Goal: Task Accomplishment & Management: Manage account settings

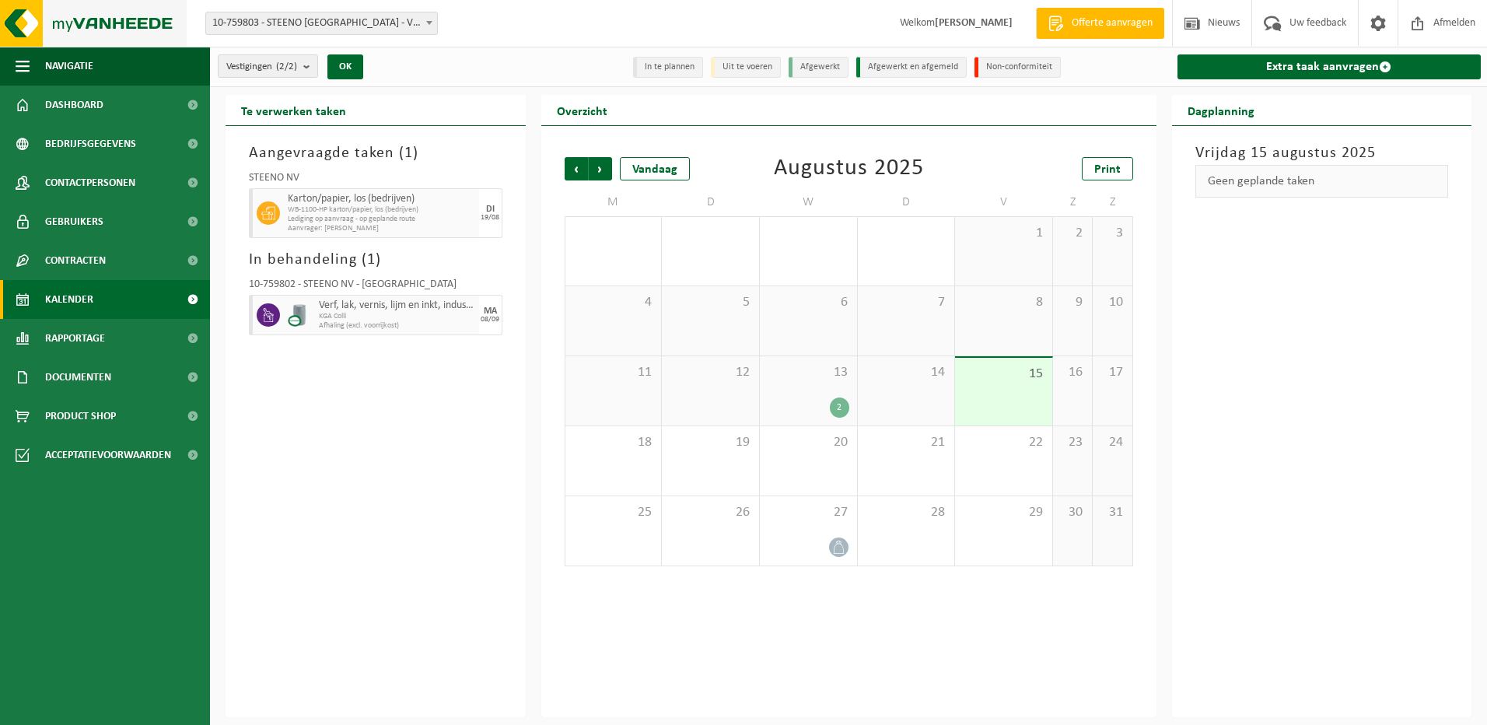
click at [30, 20] on img at bounding box center [93, 23] width 187 height 47
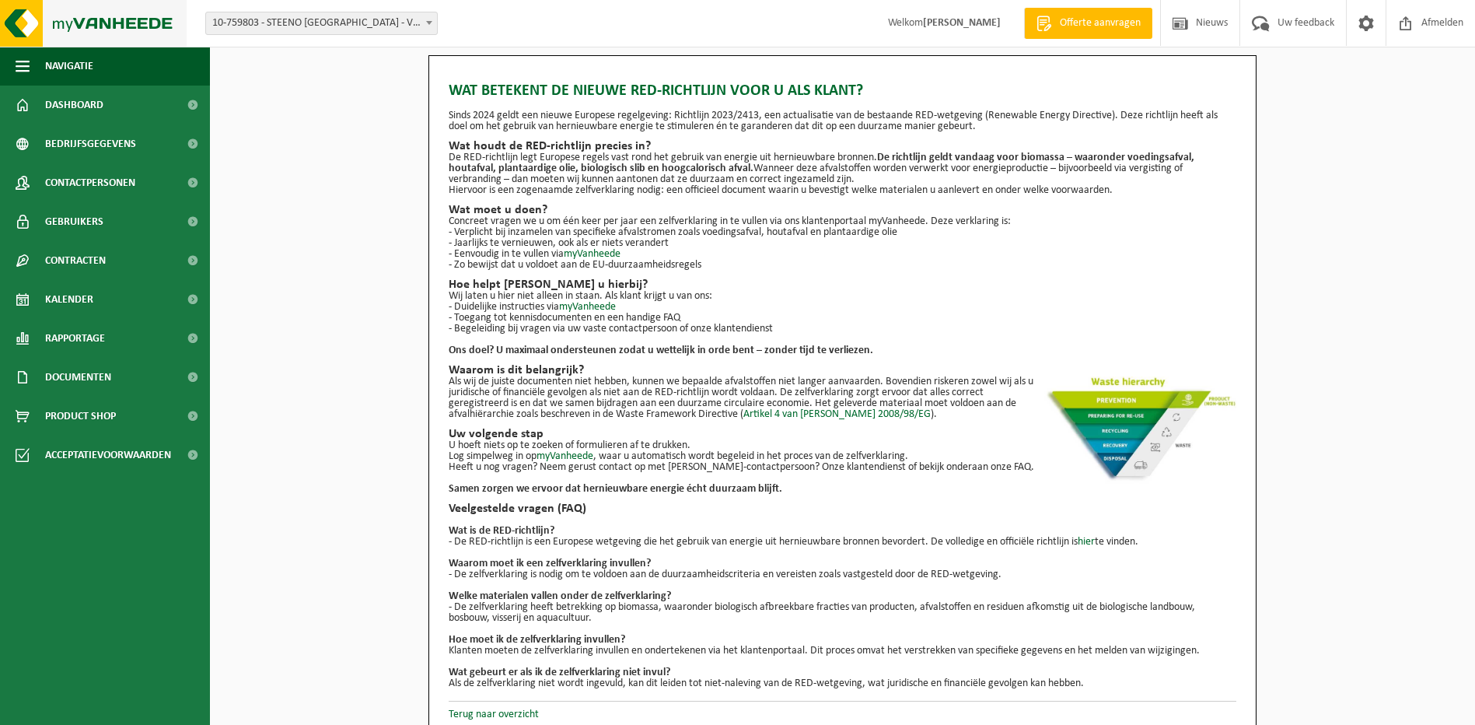
click at [27, 21] on img at bounding box center [93, 23] width 187 height 47
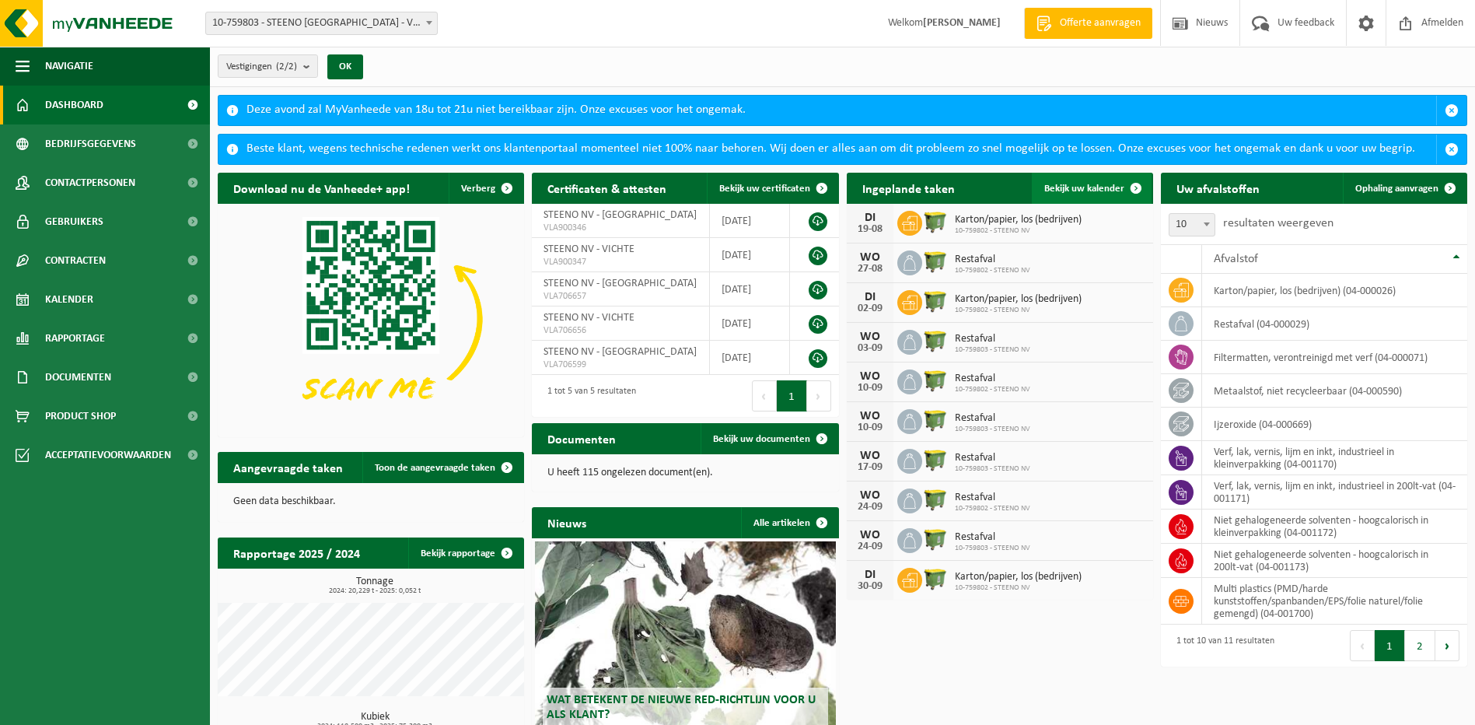
click at [1078, 183] on span "Bekijk uw kalender" at bounding box center [1084, 188] width 80 height 10
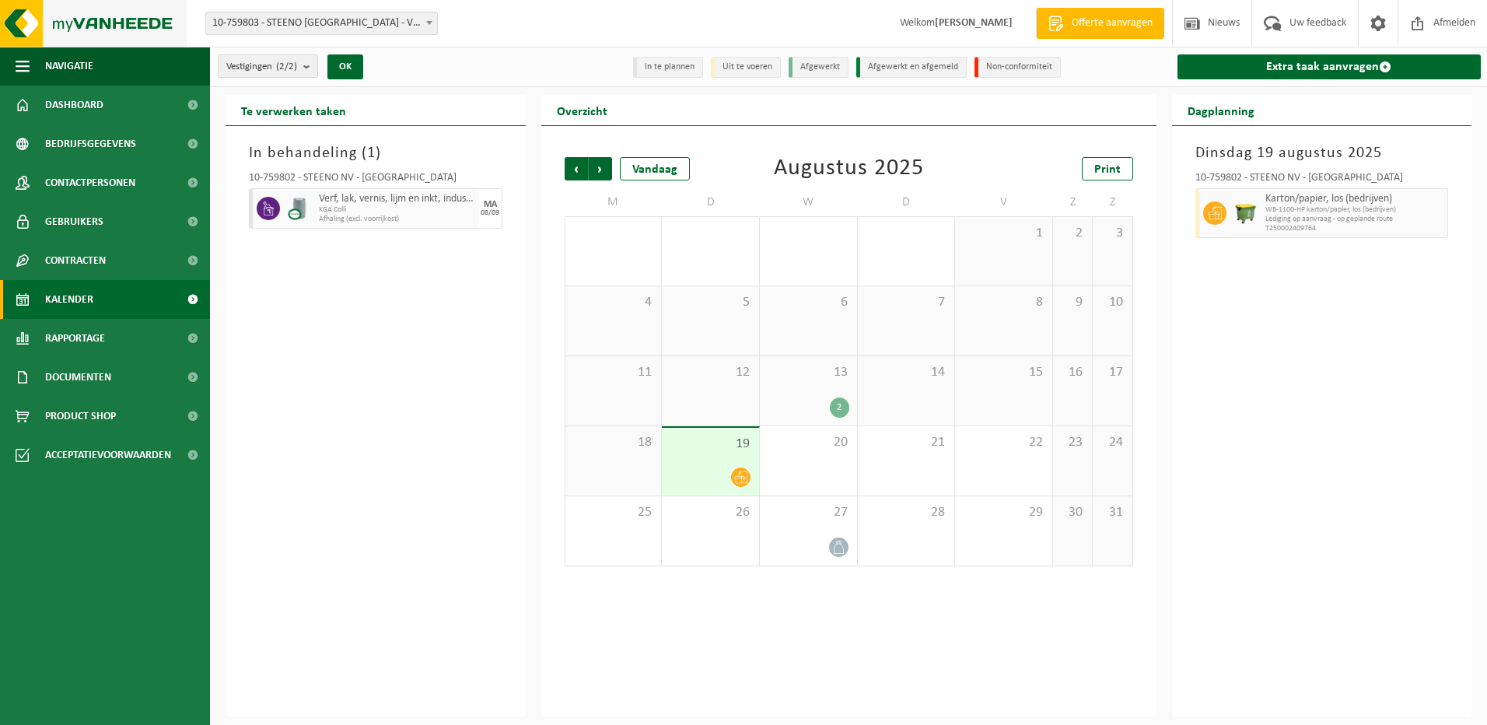
click at [28, 23] on img at bounding box center [93, 23] width 187 height 47
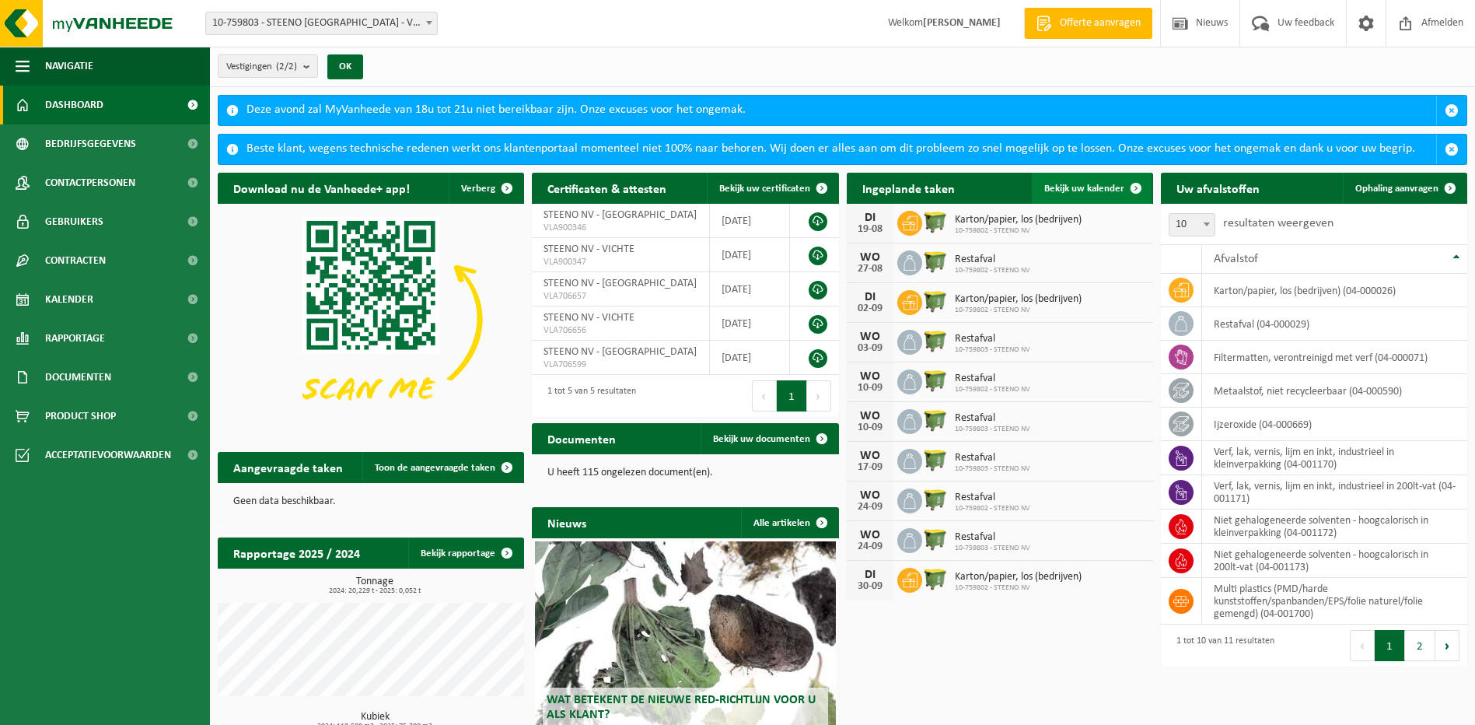
click at [1062, 185] on span "Bekijk uw kalender" at bounding box center [1084, 188] width 80 height 10
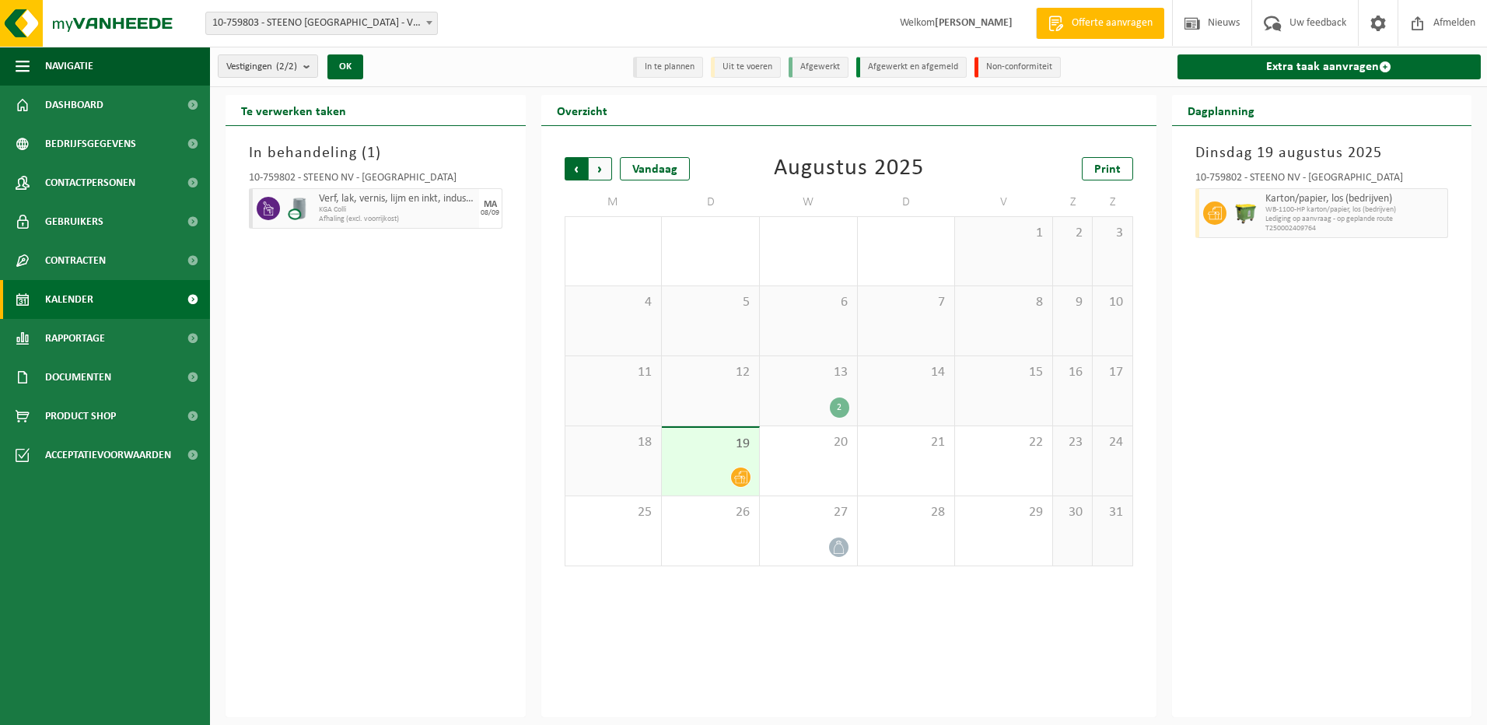
click at [592, 167] on span "Volgende" at bounding box center [600, 168] width 23 height 23
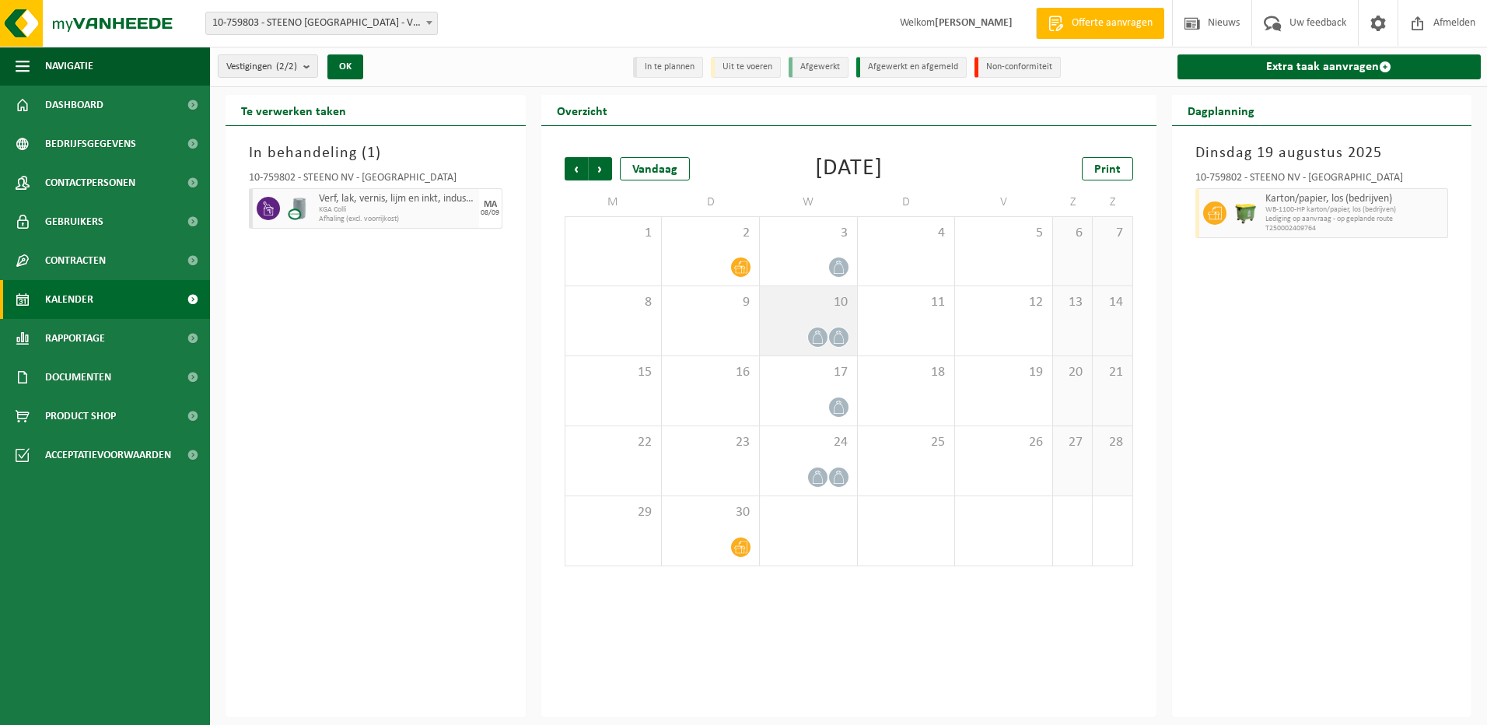
click at [792, 327] on div at bounding box center [808, 337] width 82 height 21
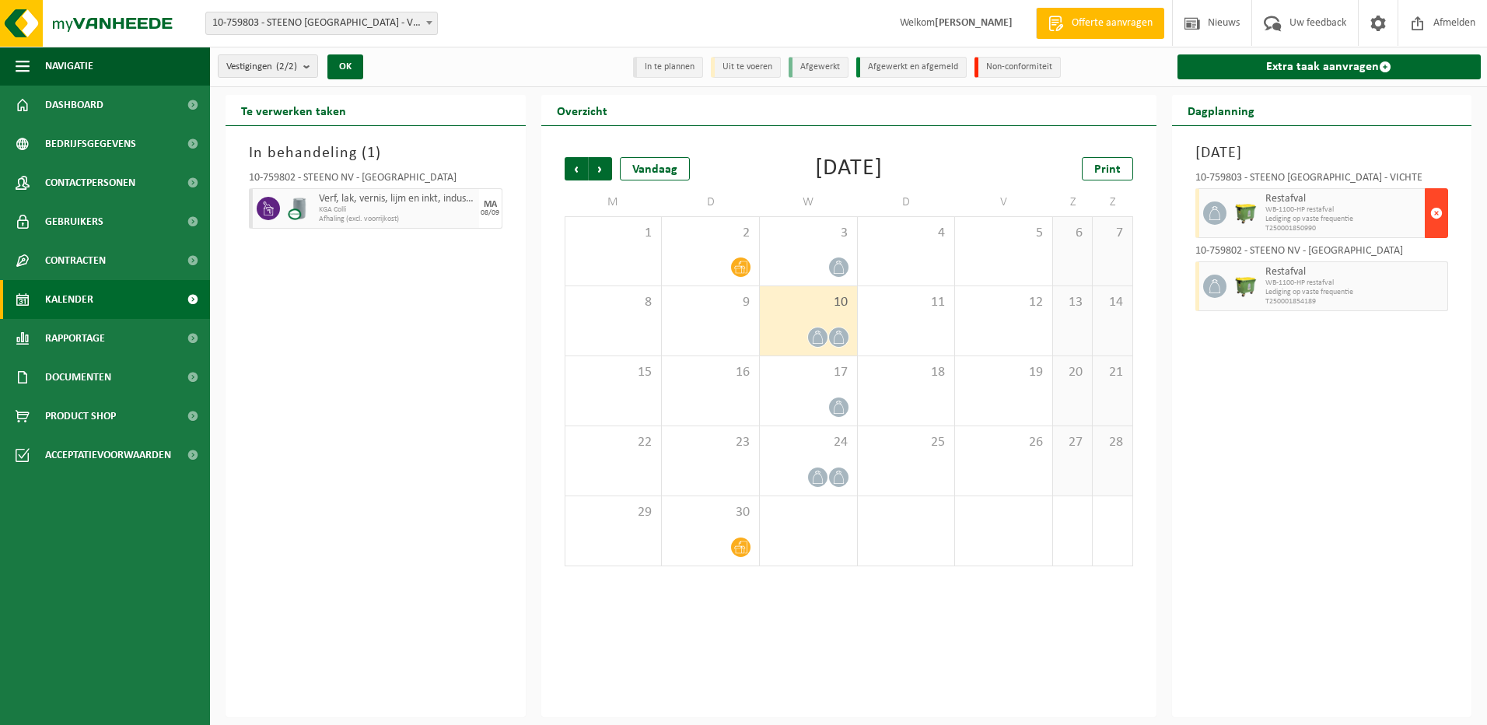
click at [1433, 209] on span "button" at bounding box center [1436, 212] width 12 height 31
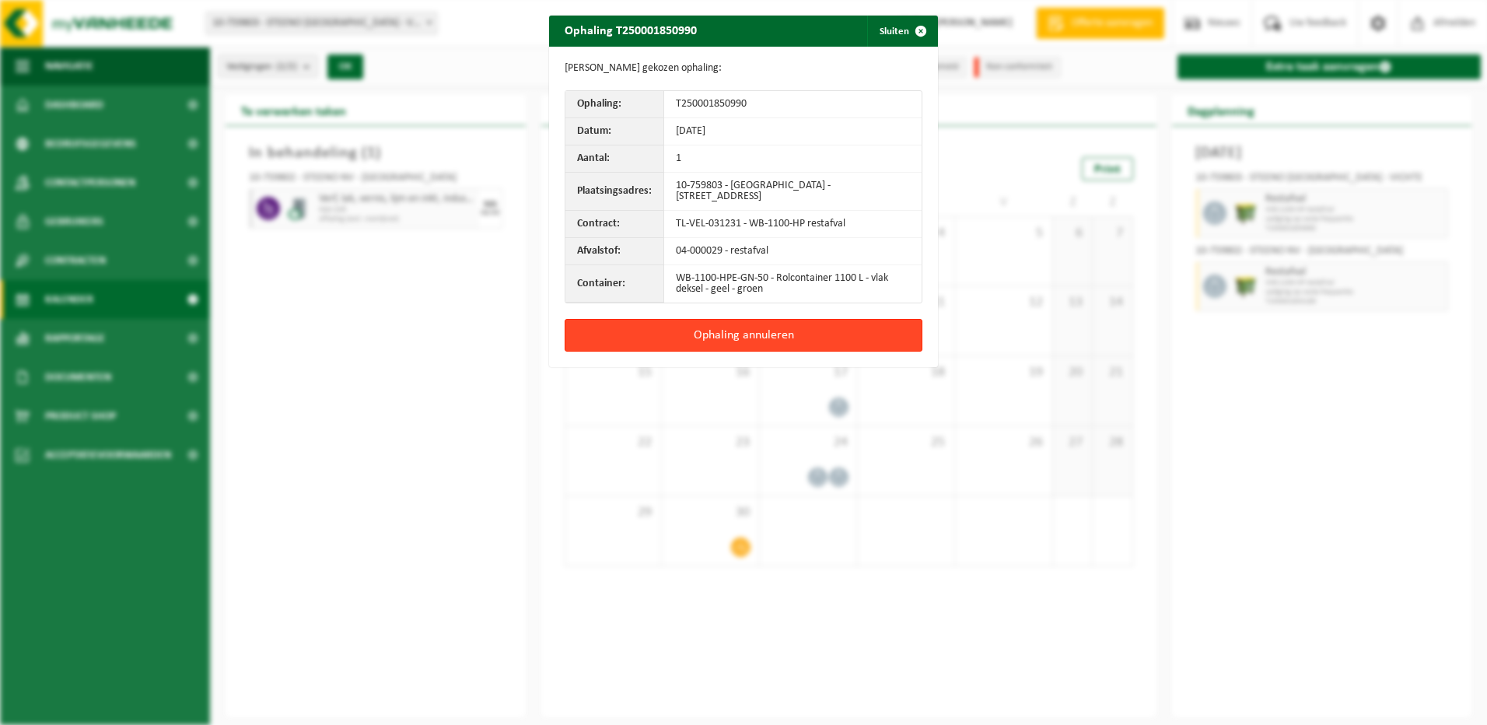
click at [717, 332] on button "Ophaling annuleren" at bounding box center [743, 335] width 358 height 33
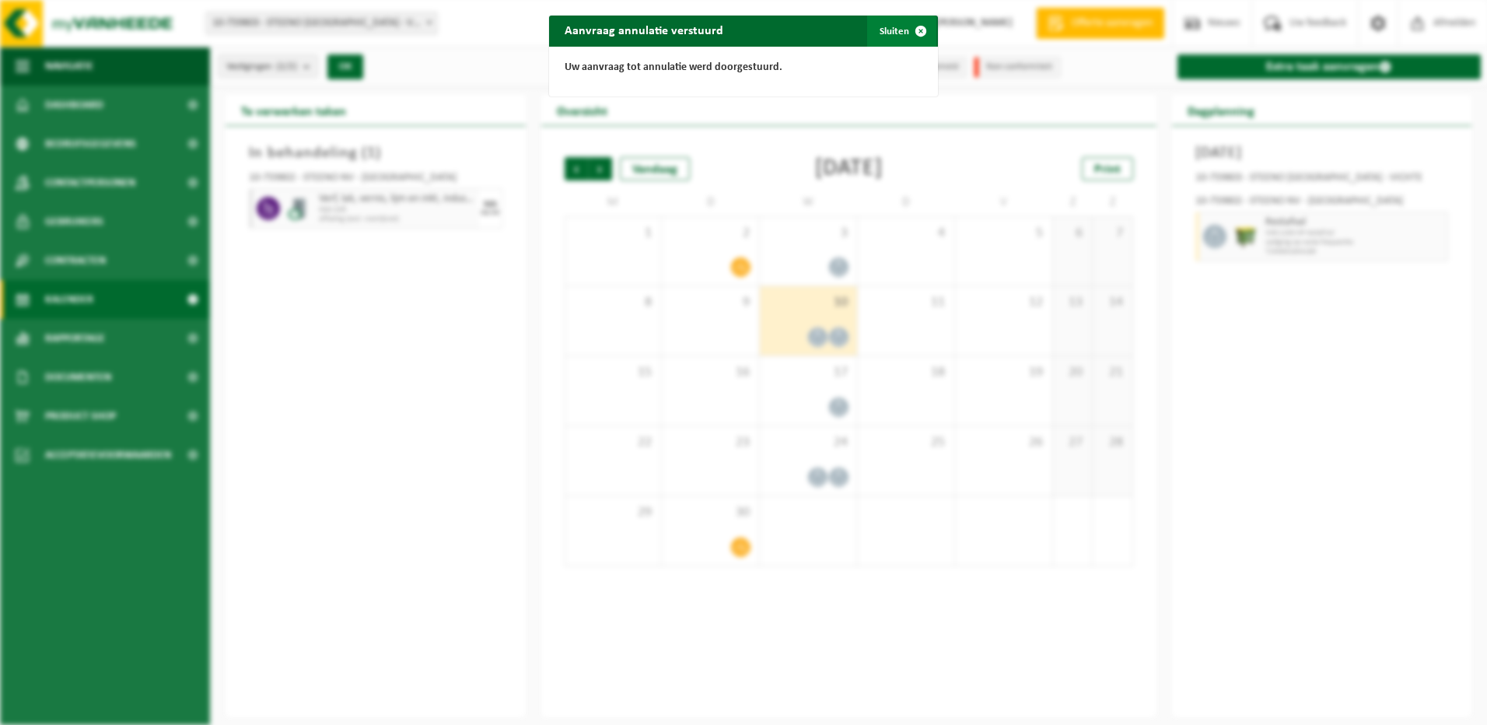
click at [893, 33] on button "Sluiten" at bounding box center [901, 31] width 69 height 31
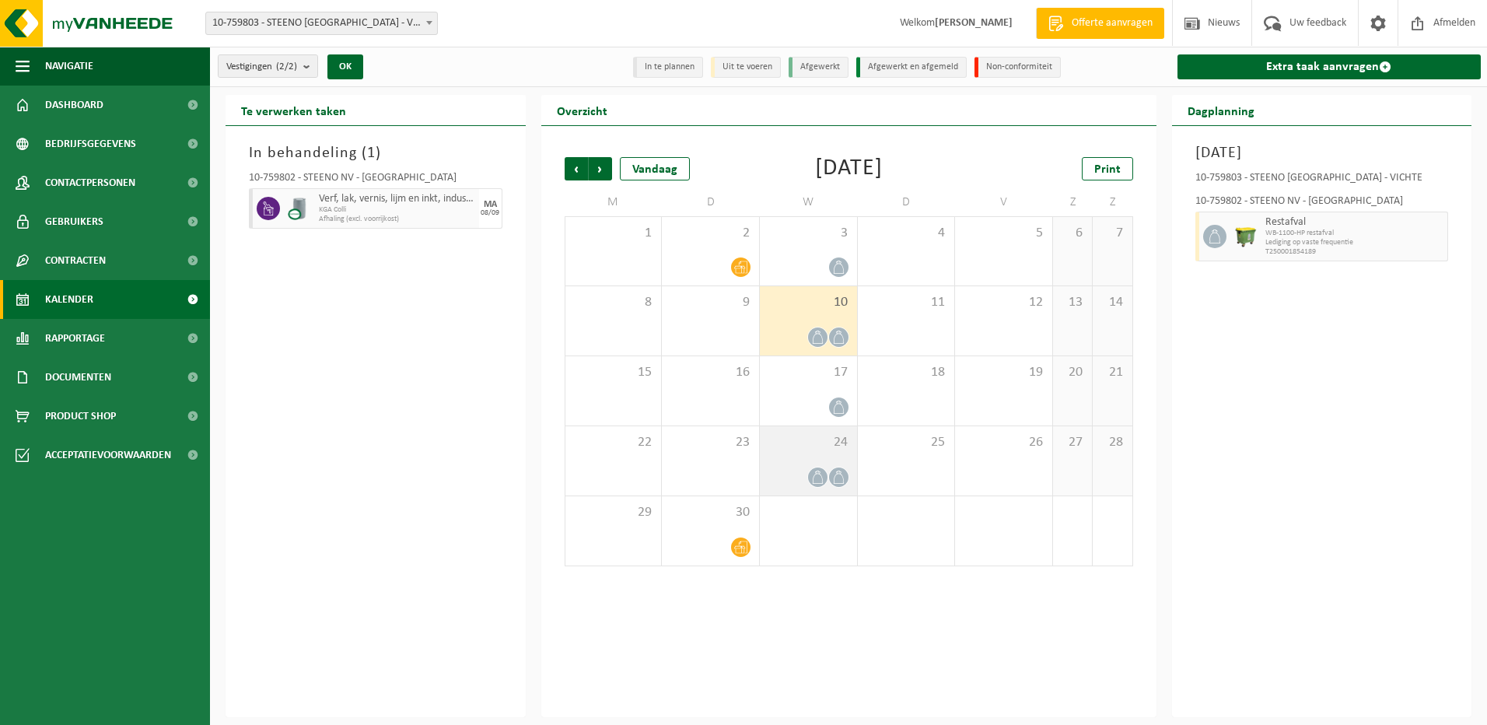
click at [807, 461] on div "24" at bounding box center [808, 460] width 97 height 69
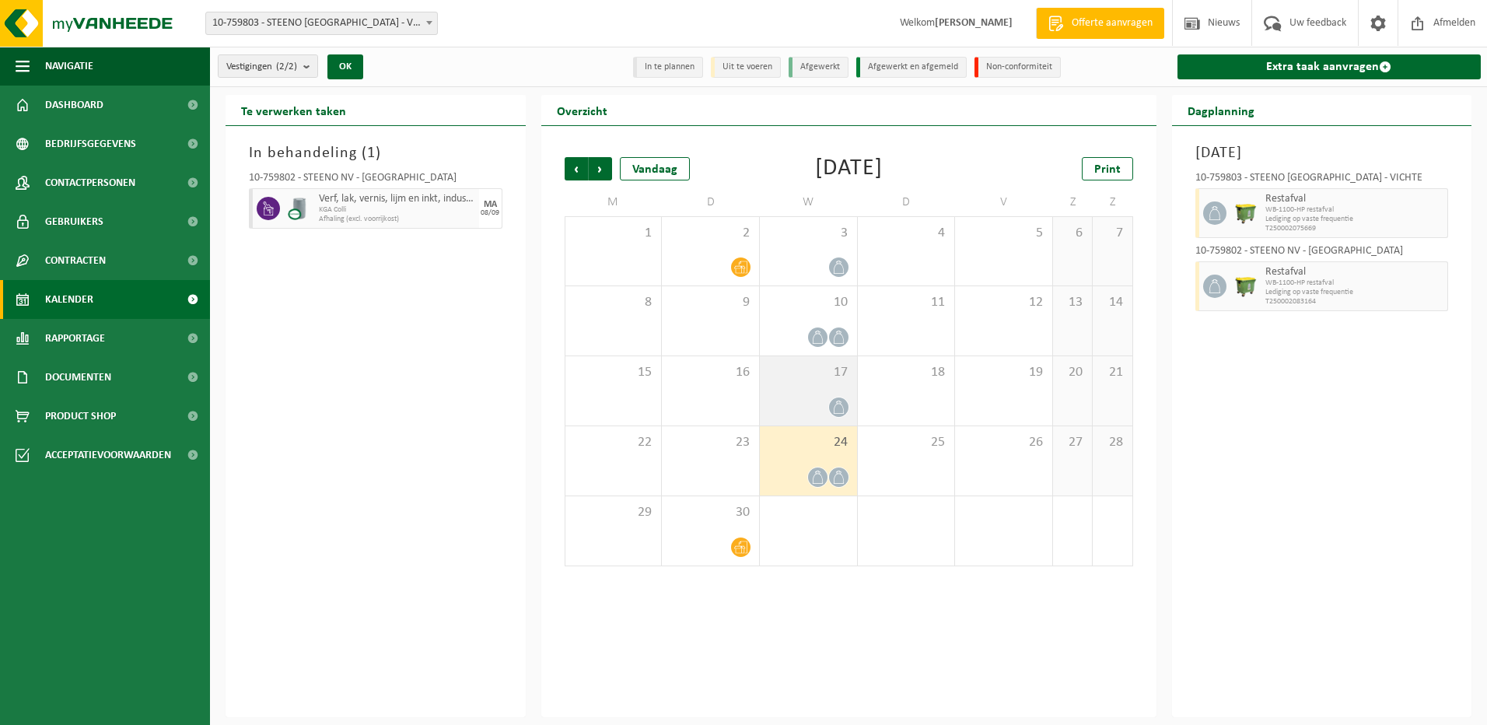
click at [813, 395] on div "17" at bounding box center [808, 390] width 97 height 69
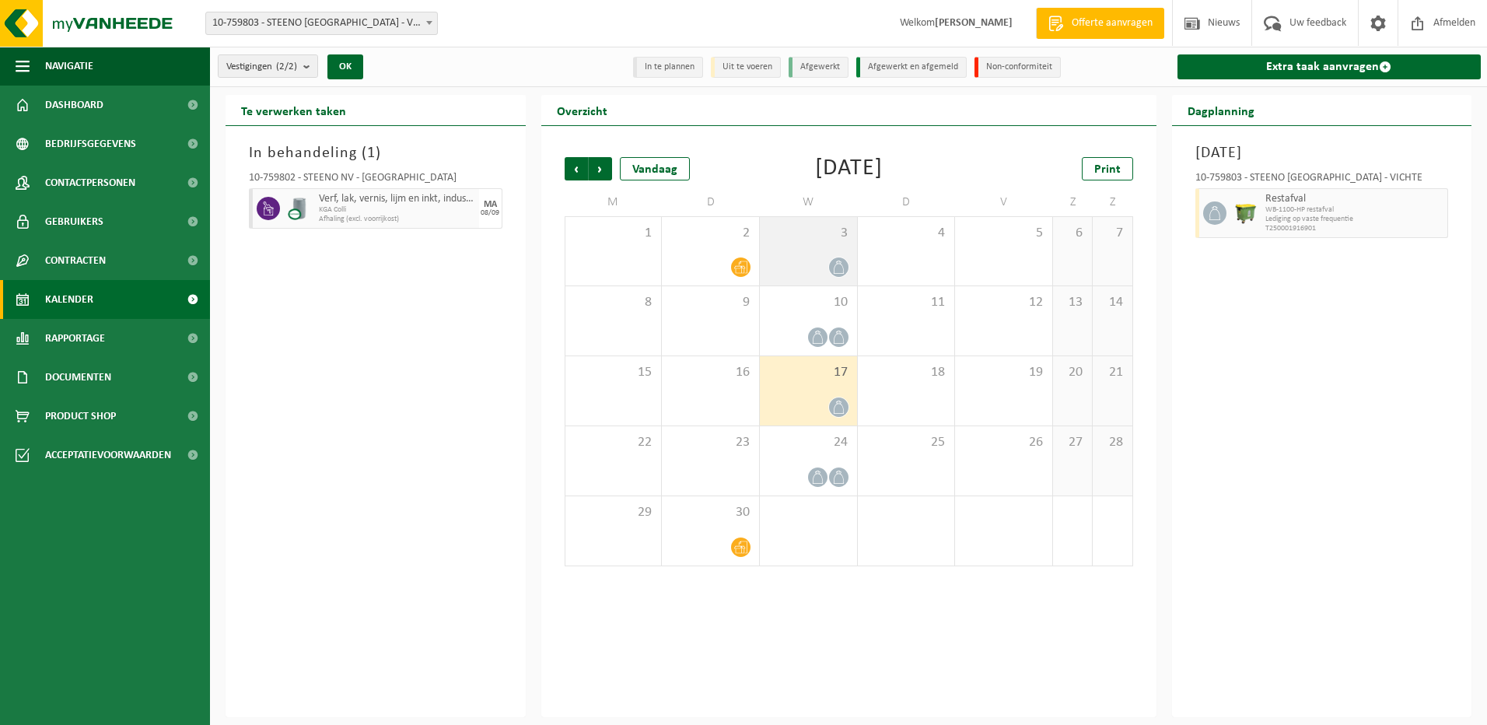
click at [814, 260] on div at bounding box center [808, 267] width 82 height 21
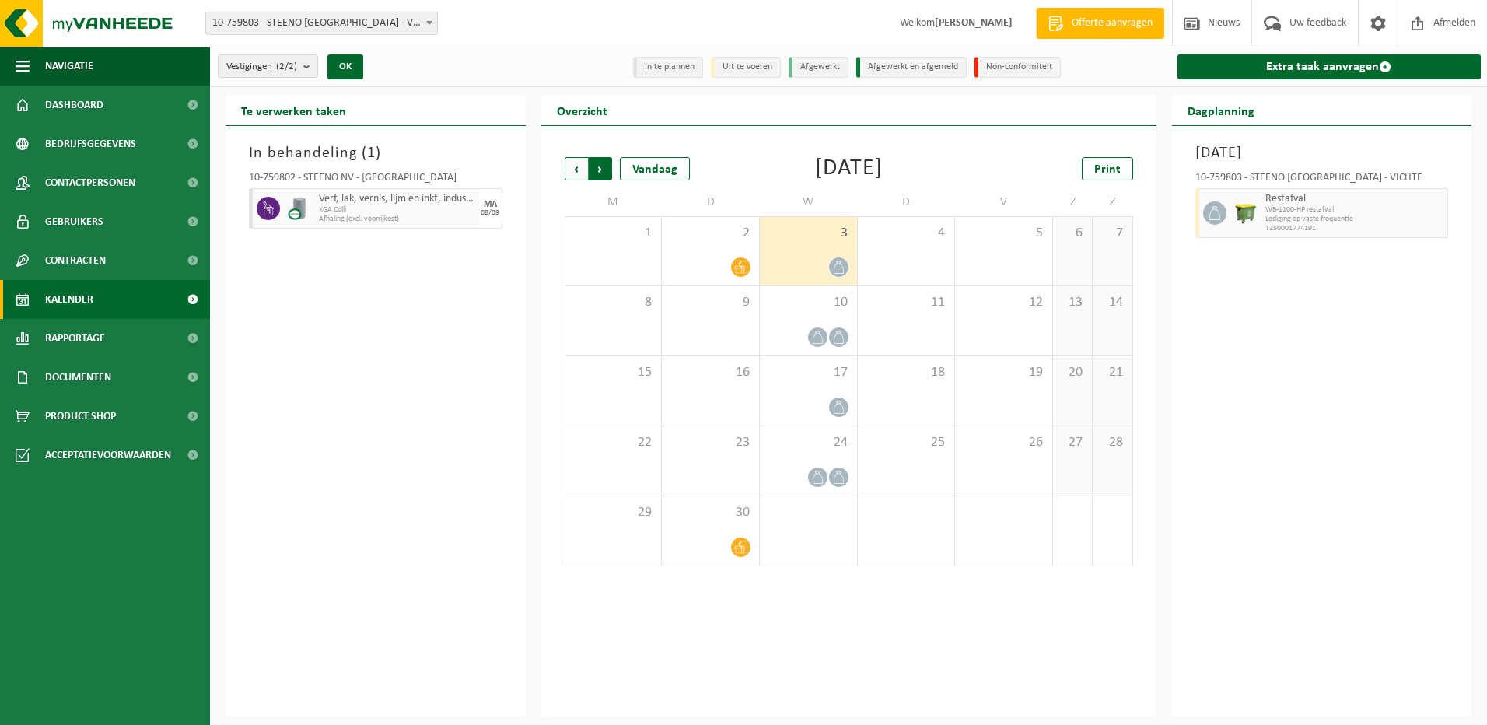
click at [582, 171] on span "Vorige" at bounding box center [575, 168] width 23 height 23
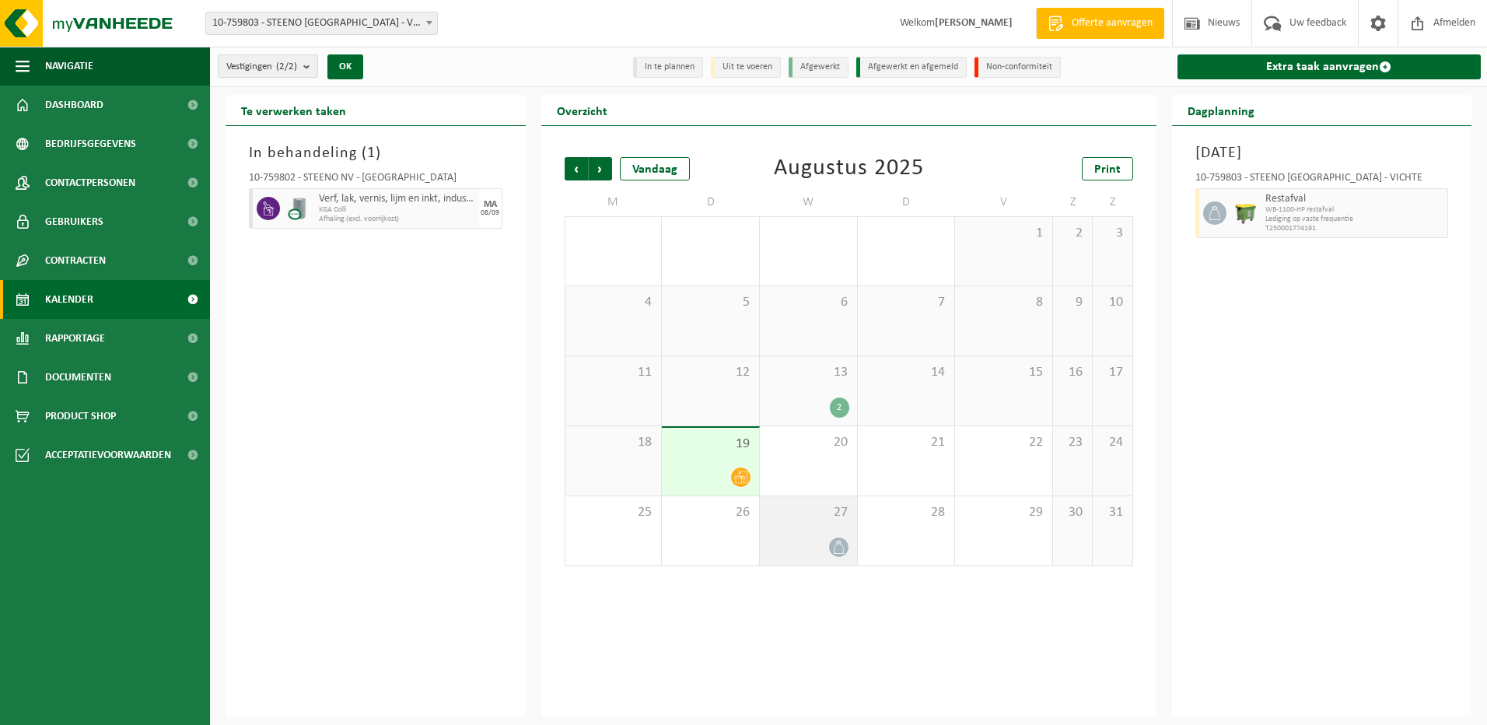
click at [816, 526] on div "27" at bounding box center [808, 530] width 97 height 69
click at [606, 164] on span "Volgende" at bounding box center [600, 168] width 23 height 23
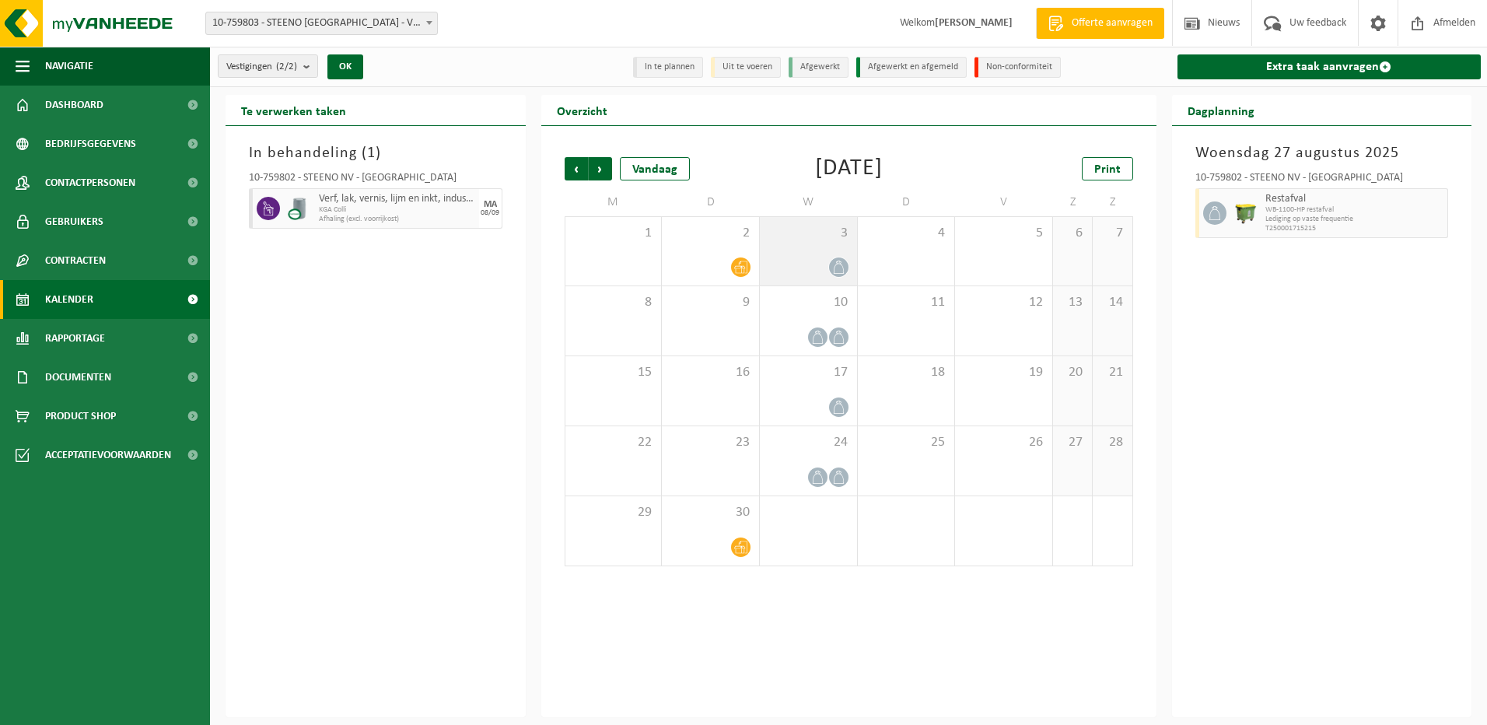
click at [823, 252] on div "3" at bounding box center [808, 251] width 97 height 68
click at [1432, 210] on span "button" at bounding box center [1436, 212] width 12 height 31
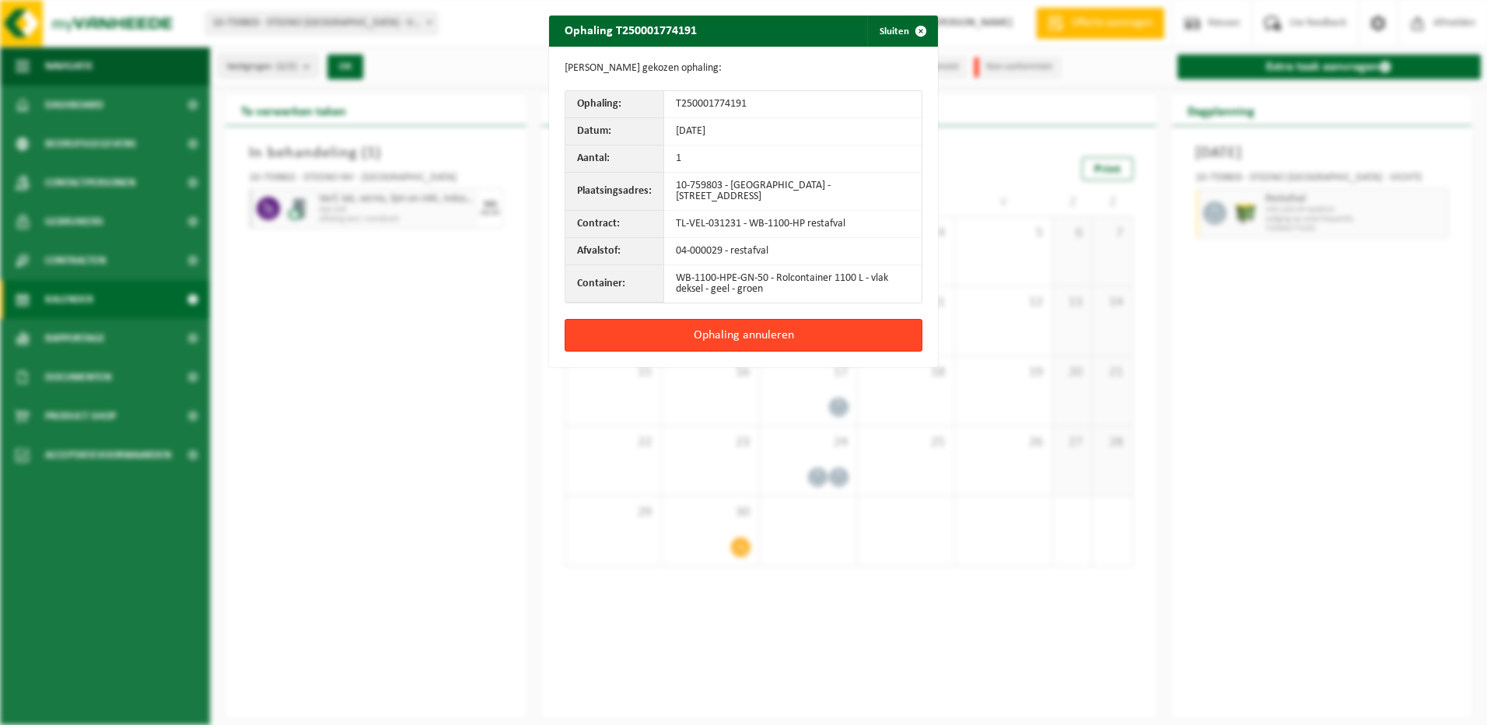
click at [740, 331] on button "Ophaling annuleren" at bounding box center [743, 335] width 358 height 33
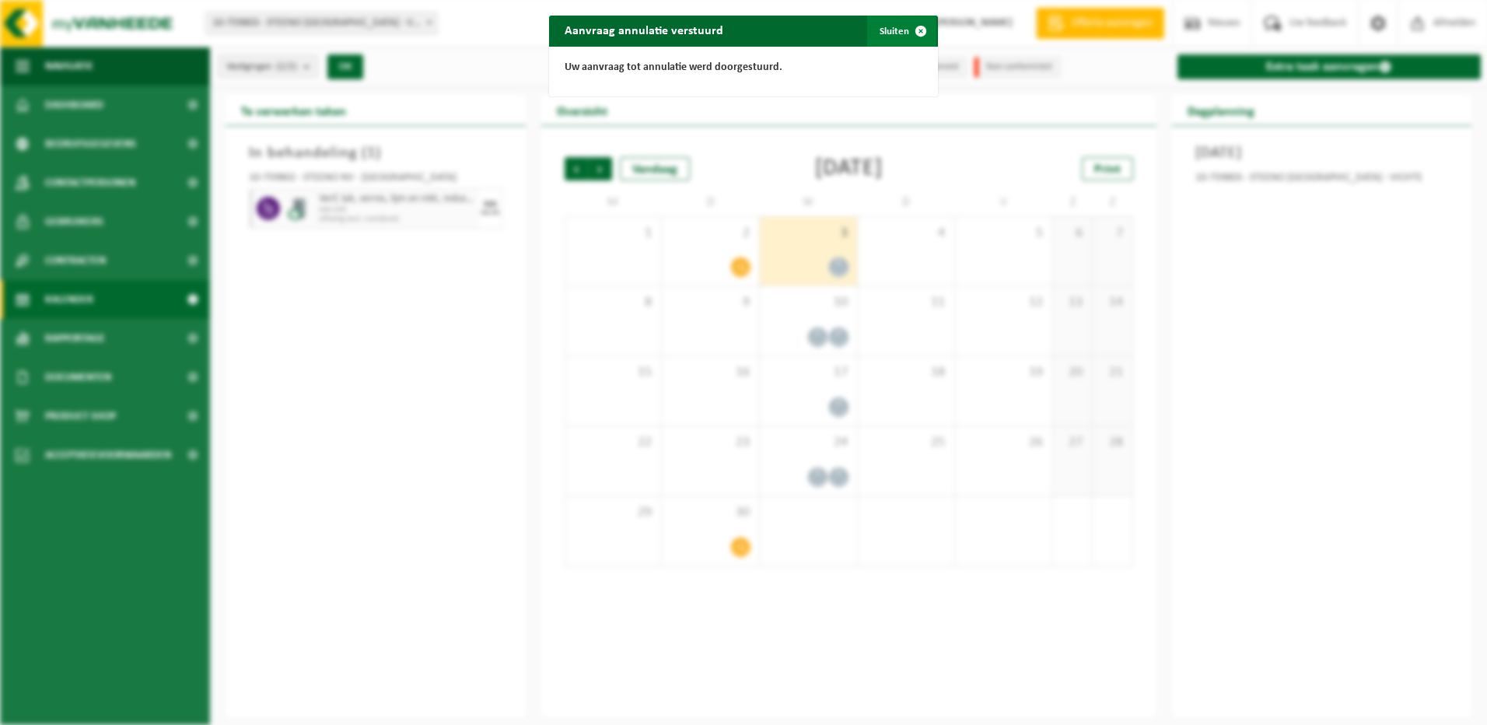
click at [910, 30] on span "button" at bounding box center [920, 31] width 31 height 31
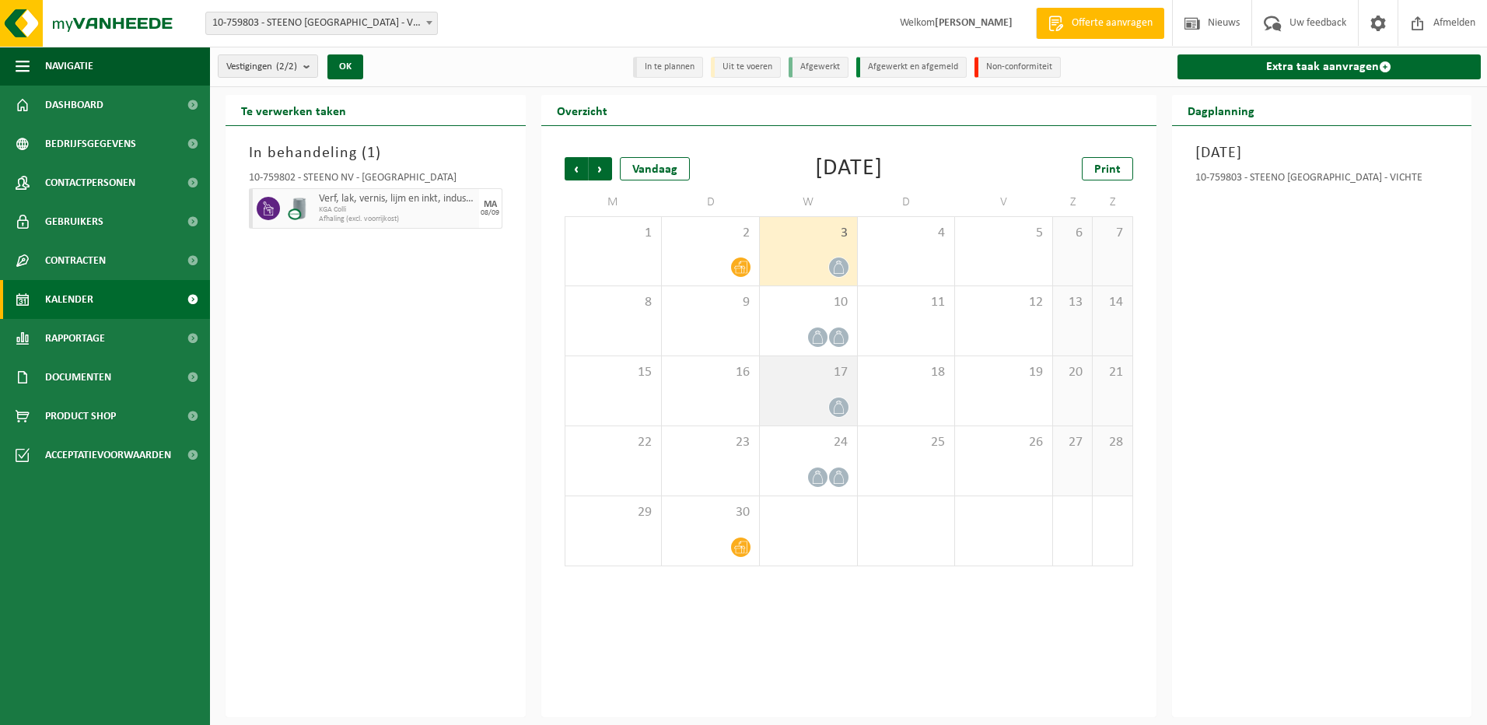
click at [809, 376] on span "17" at bounding box center [808, 372] width 82 height 17
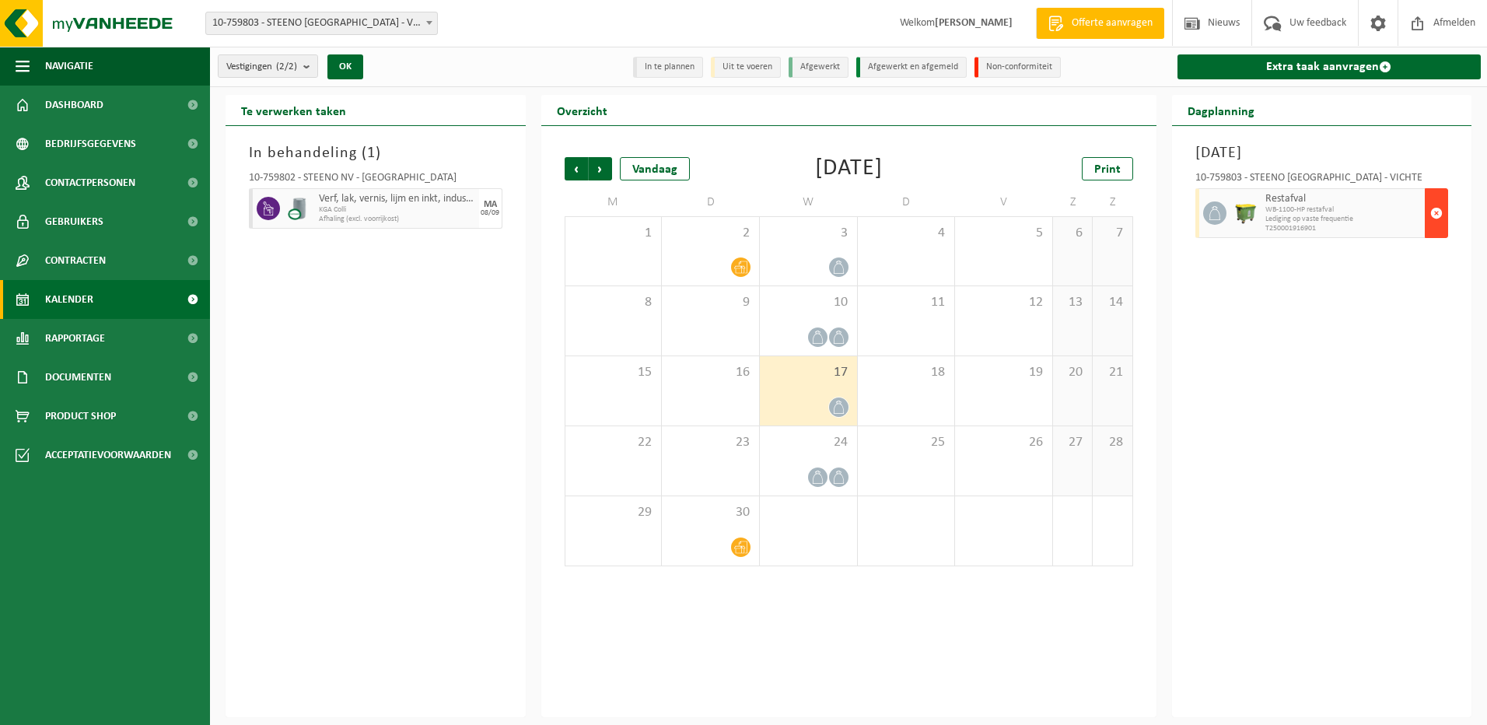
click at [1439, 216] on span "button" at bounding box center [1436, 212] width 12 height 31
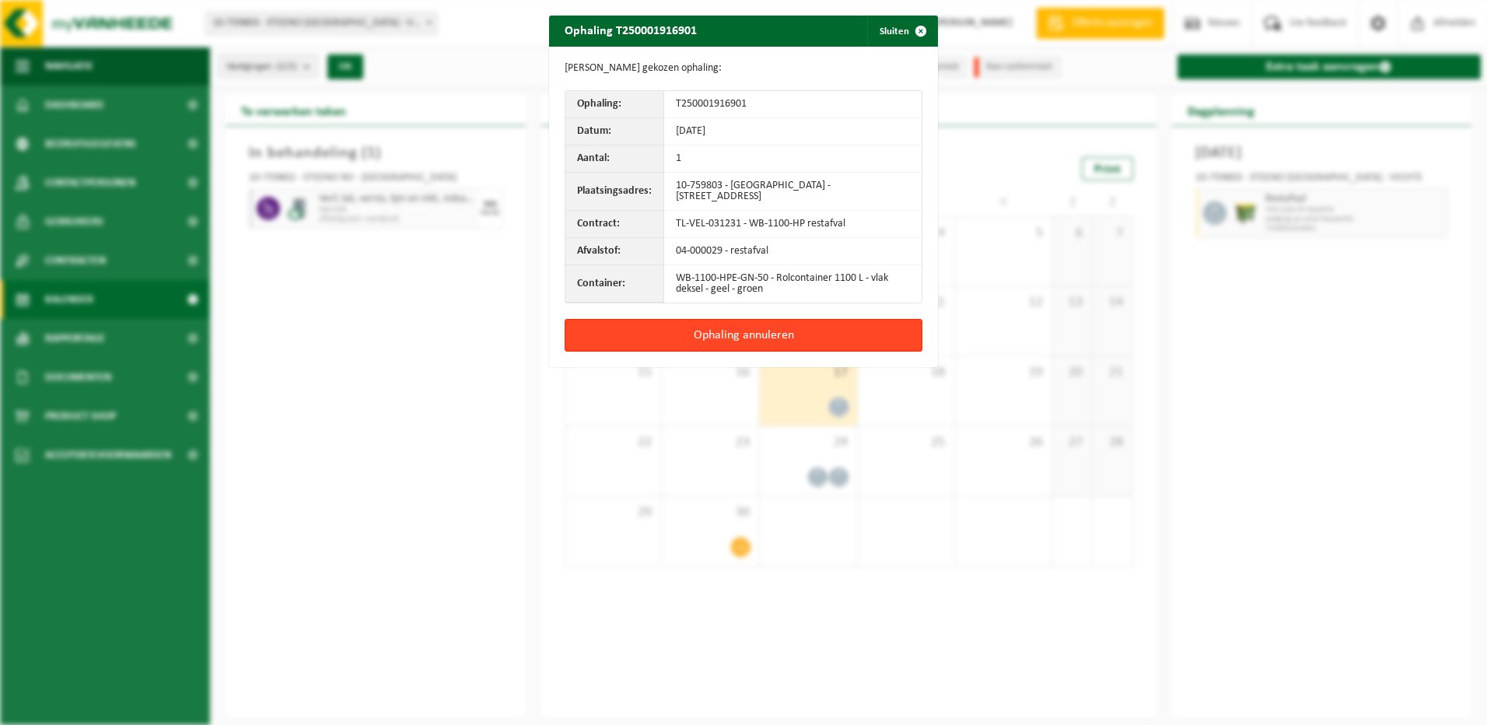
click at [774, 334] on button "Ophaling annuleren" at bounding box center [743, 335] width 358 height 33
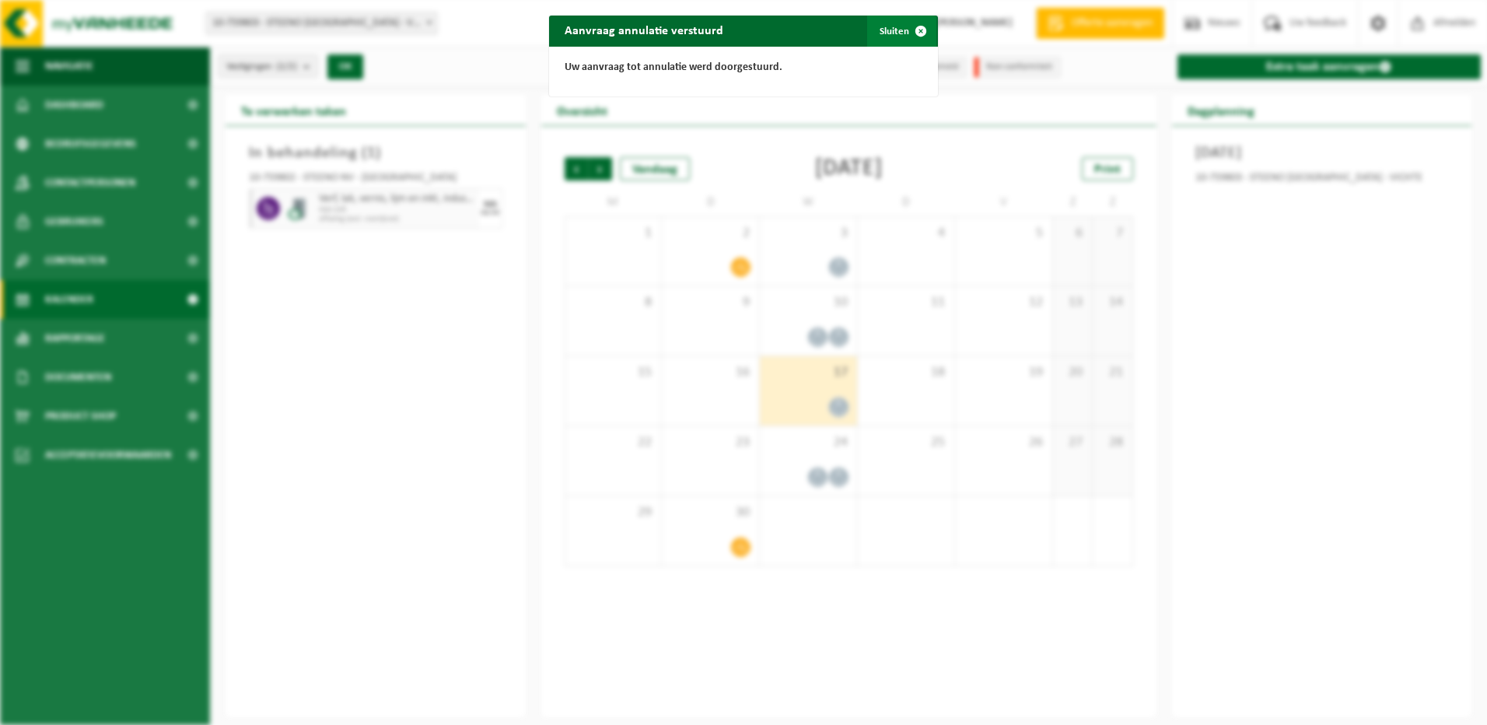
click at [910, 28] on span "button" at bounding box center [920, 31] width 31 height 31
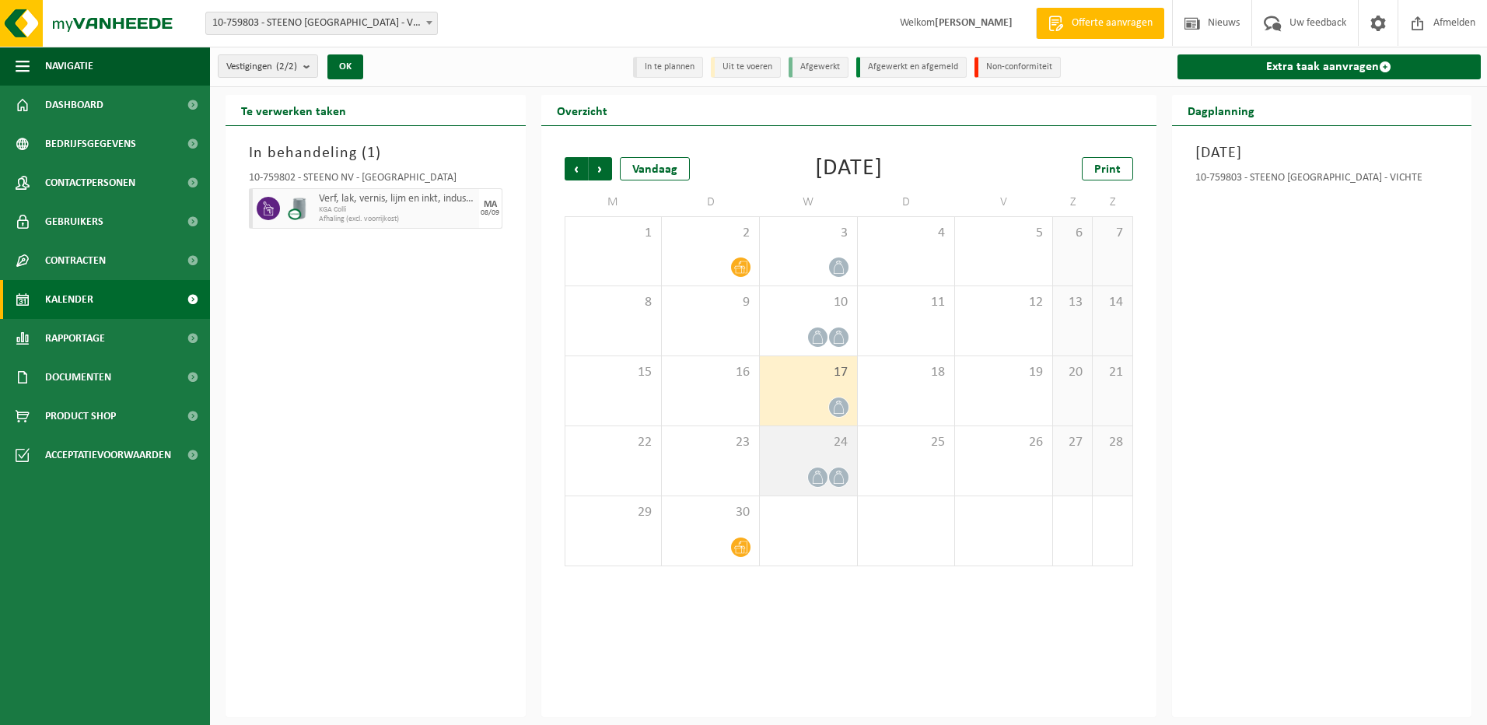
click at [788, 449] on span "24" at bounding box center [808, 442] width 82 height 17
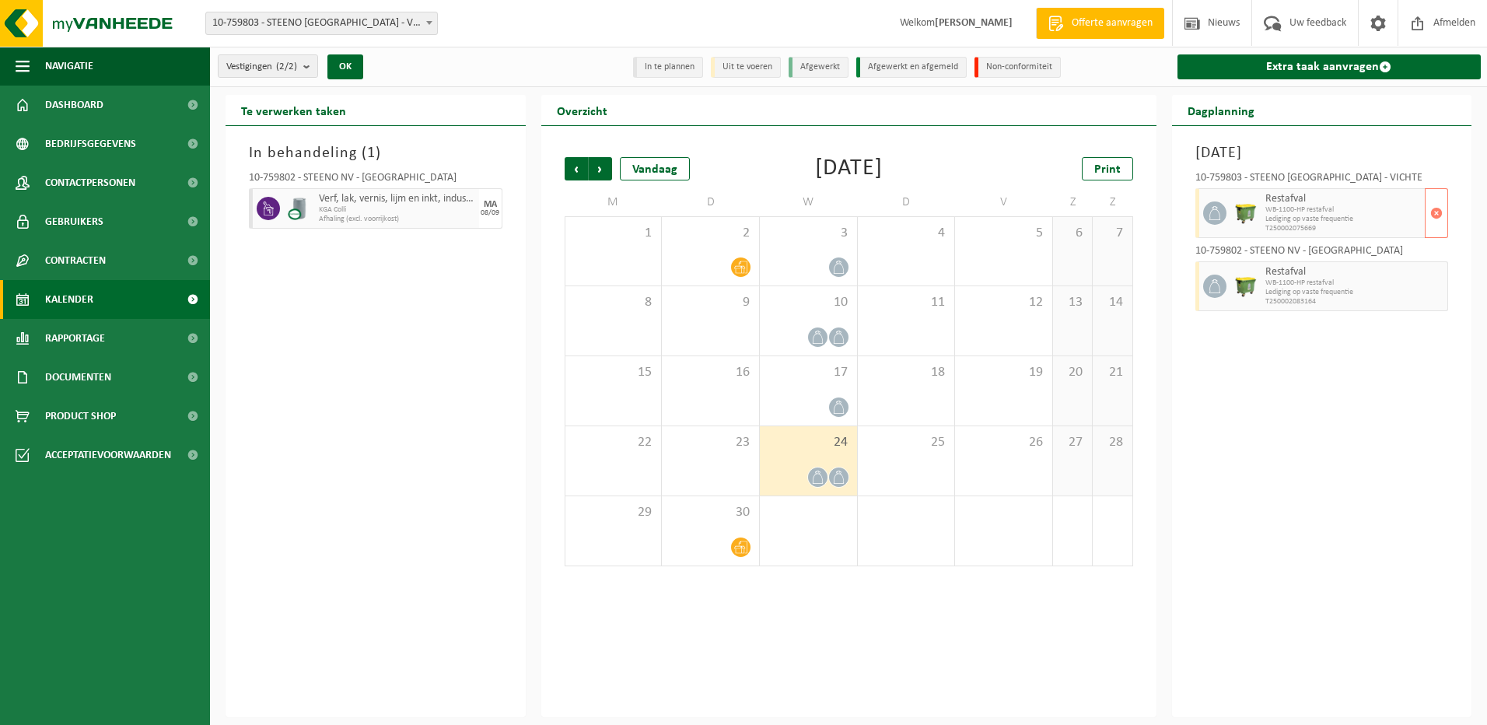
click at [1337, 224] on span "T250002075669" at bounding box center [1343, 228] width 156 height 9
click at [1430, 212] on span "button" at bounding box center [1436, 212] width 12 height 31
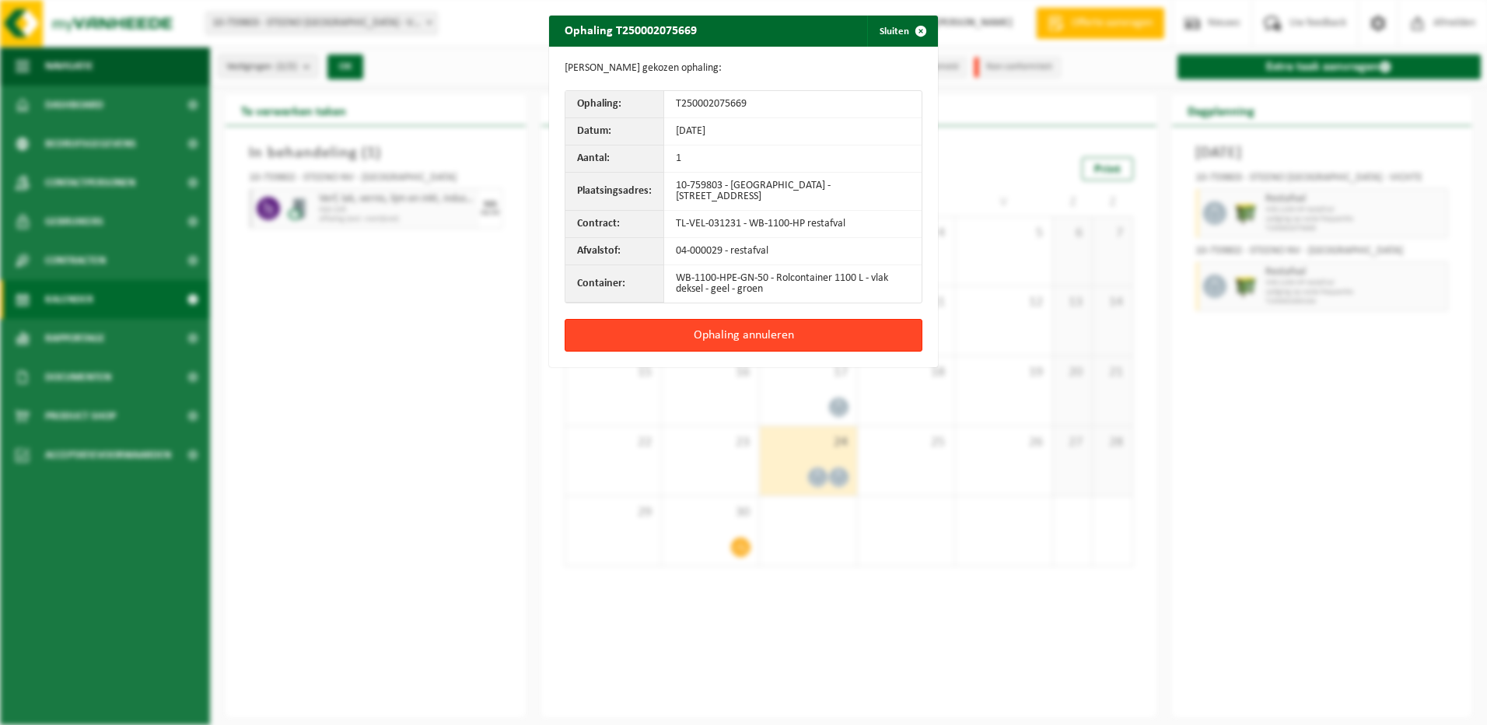
click at [711, 334] on button "Ophaling annuleren" at bounding box center [743, 335] width 358 height 33
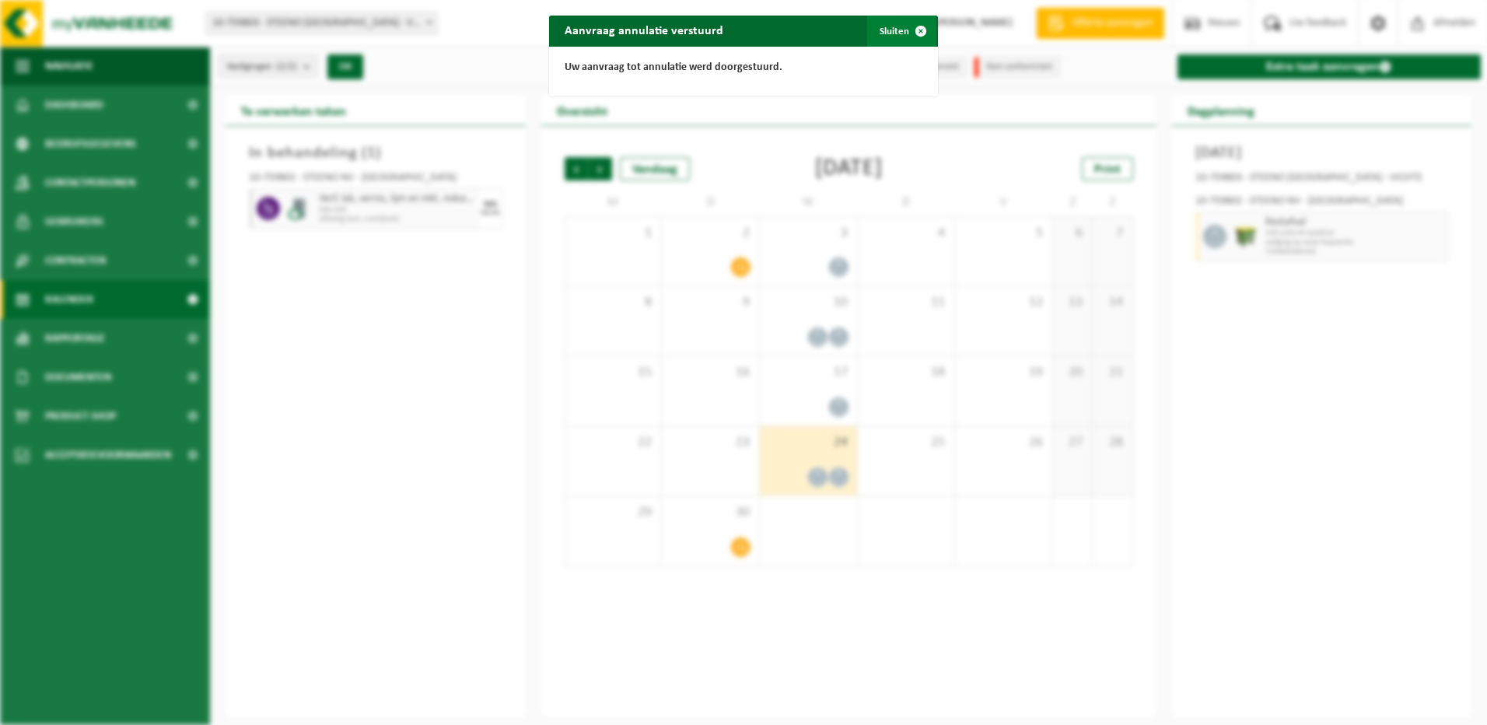
click at [883, 32] on button "Sluiten" at bounding box center [901, 31] width 69 height 31
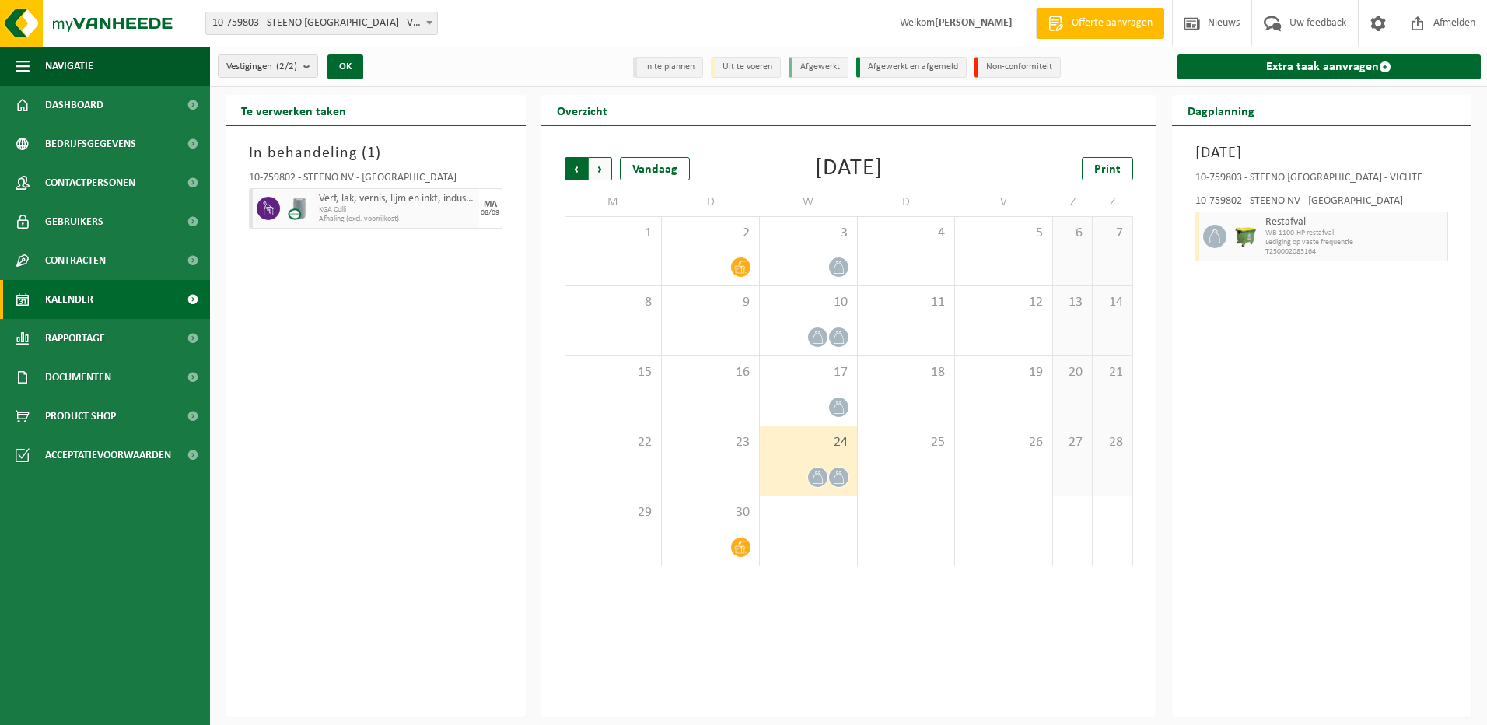
click at [598, 163] on span "Volgende" at bounding box center [600, 168] width 23 height 23
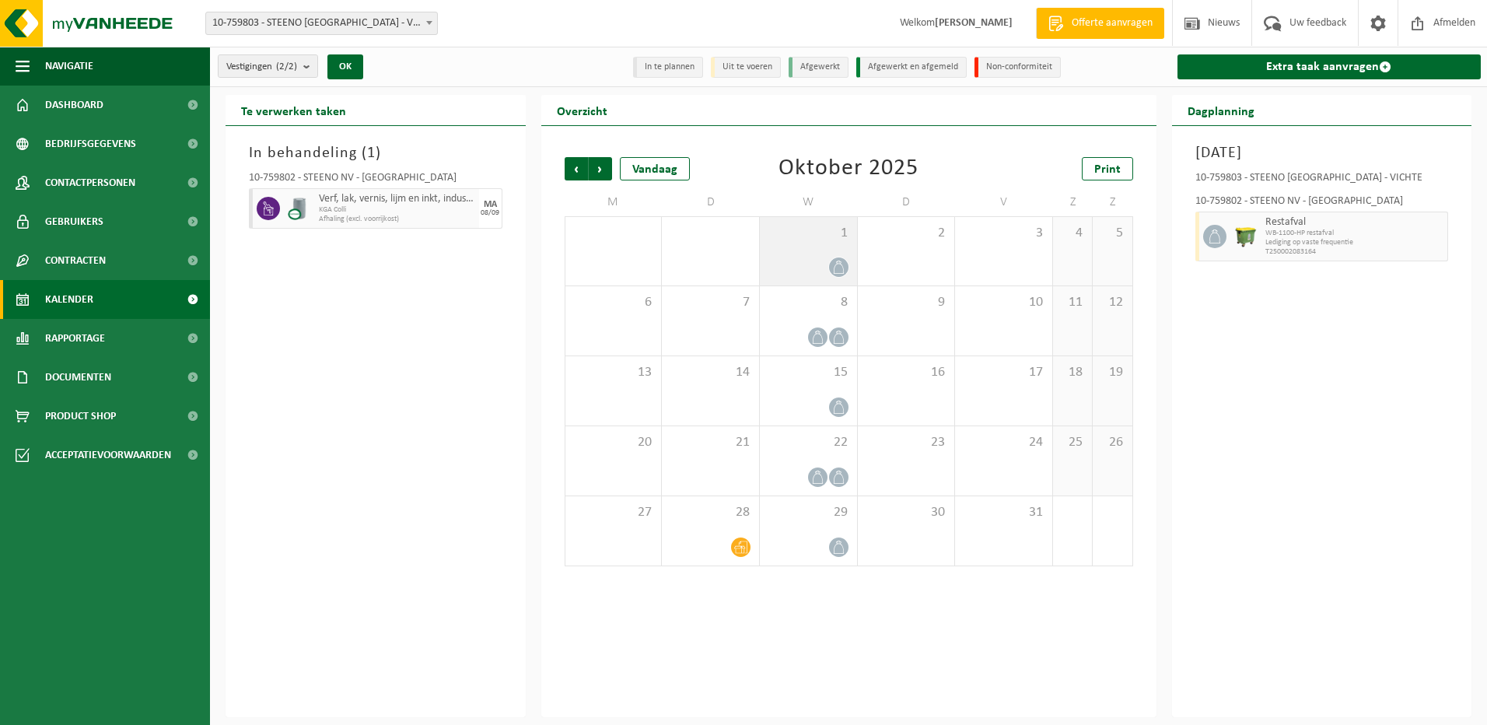
click at [807, 236] on span "1" at bounding box center [808, 233] width 82 height 17
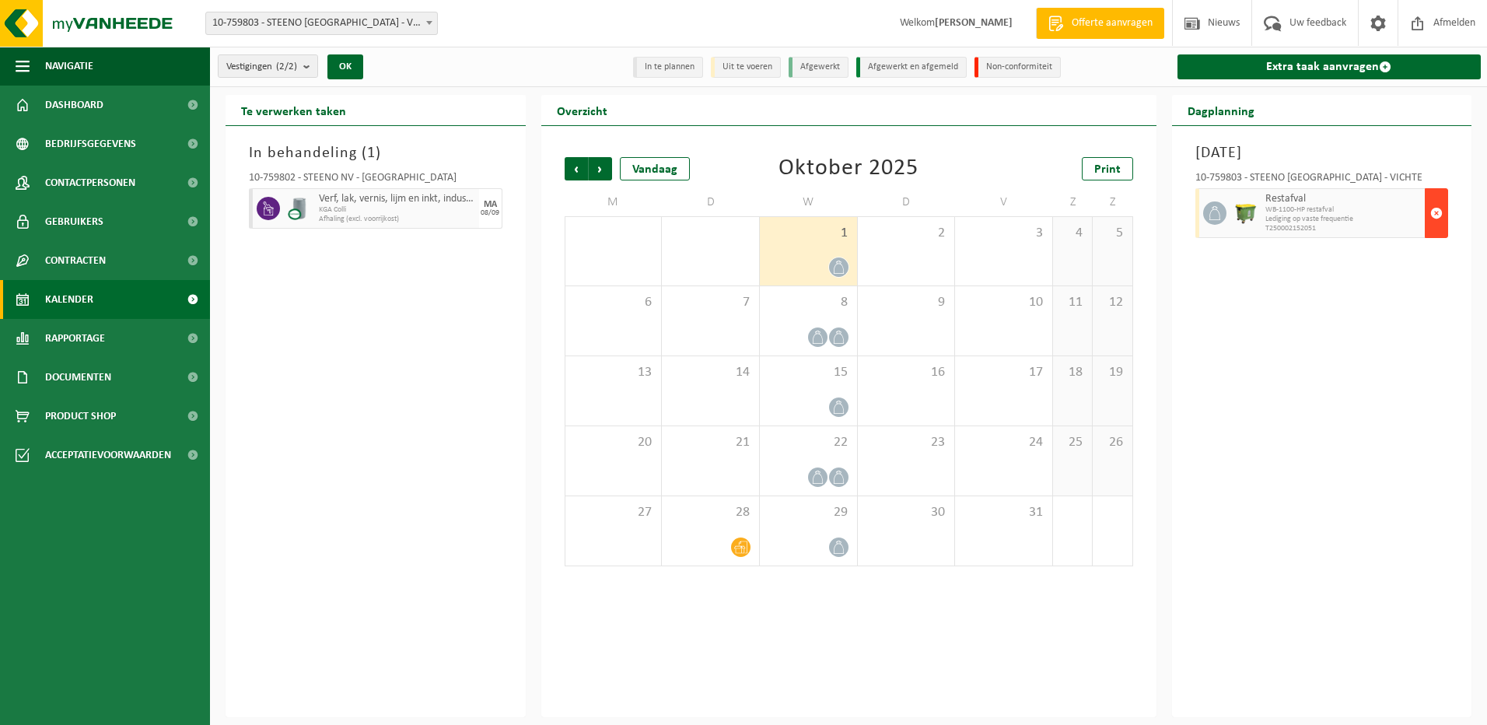
click at [1437, 214] on span "button" at bounding box center [1436, 212] width 12 height 31
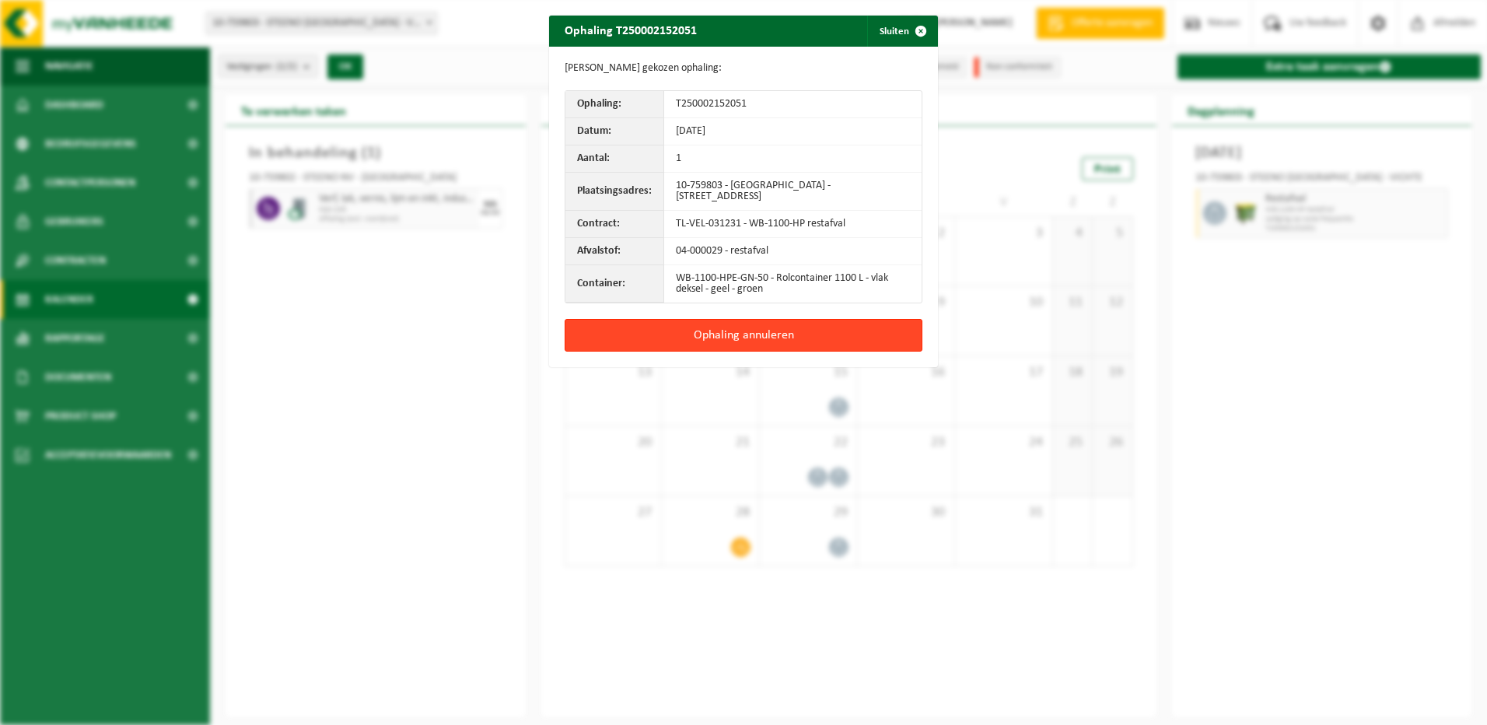
click at [768, 330] on button "Ophaling annuleren" at bounding box center [743, 335] width 358 height 33
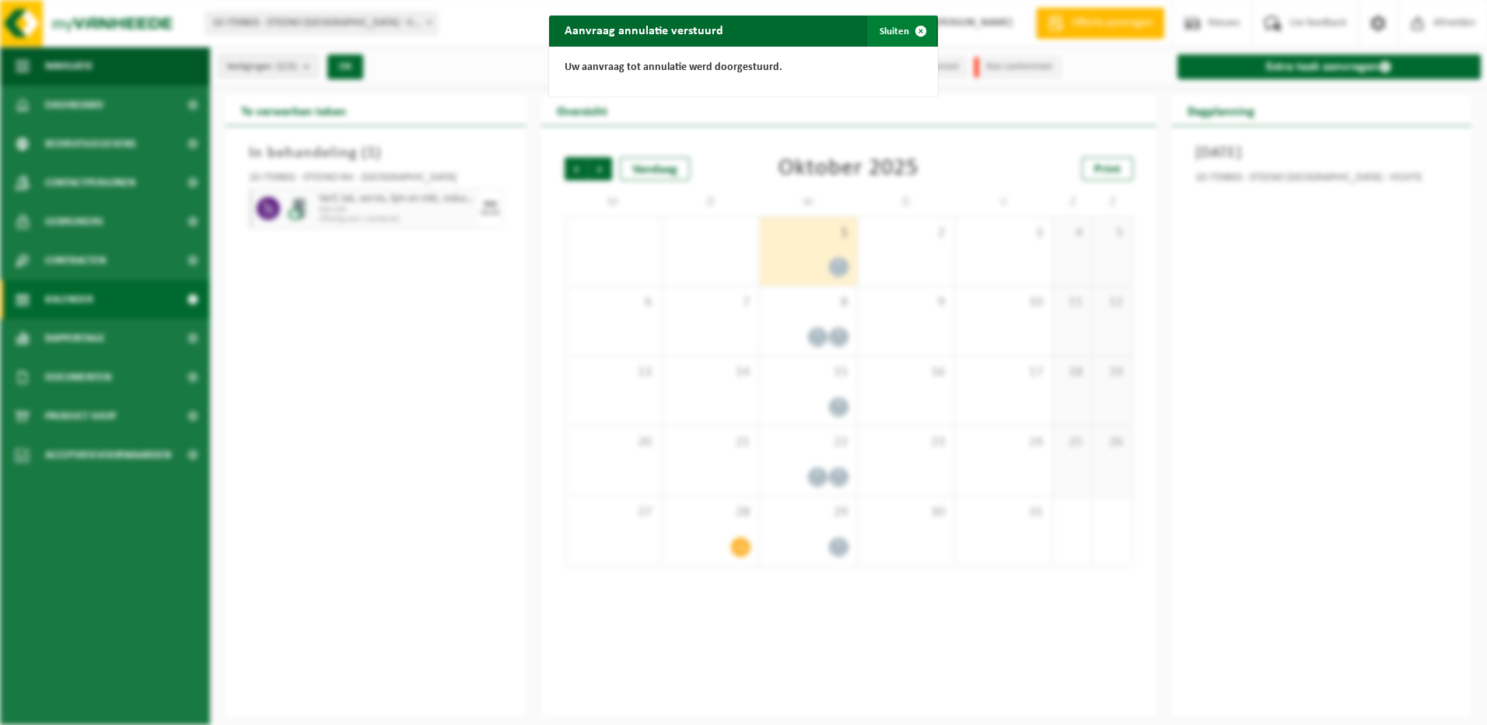
click at [905, 30] on span "button" at bounding box center [920, 31] width 31 height 31
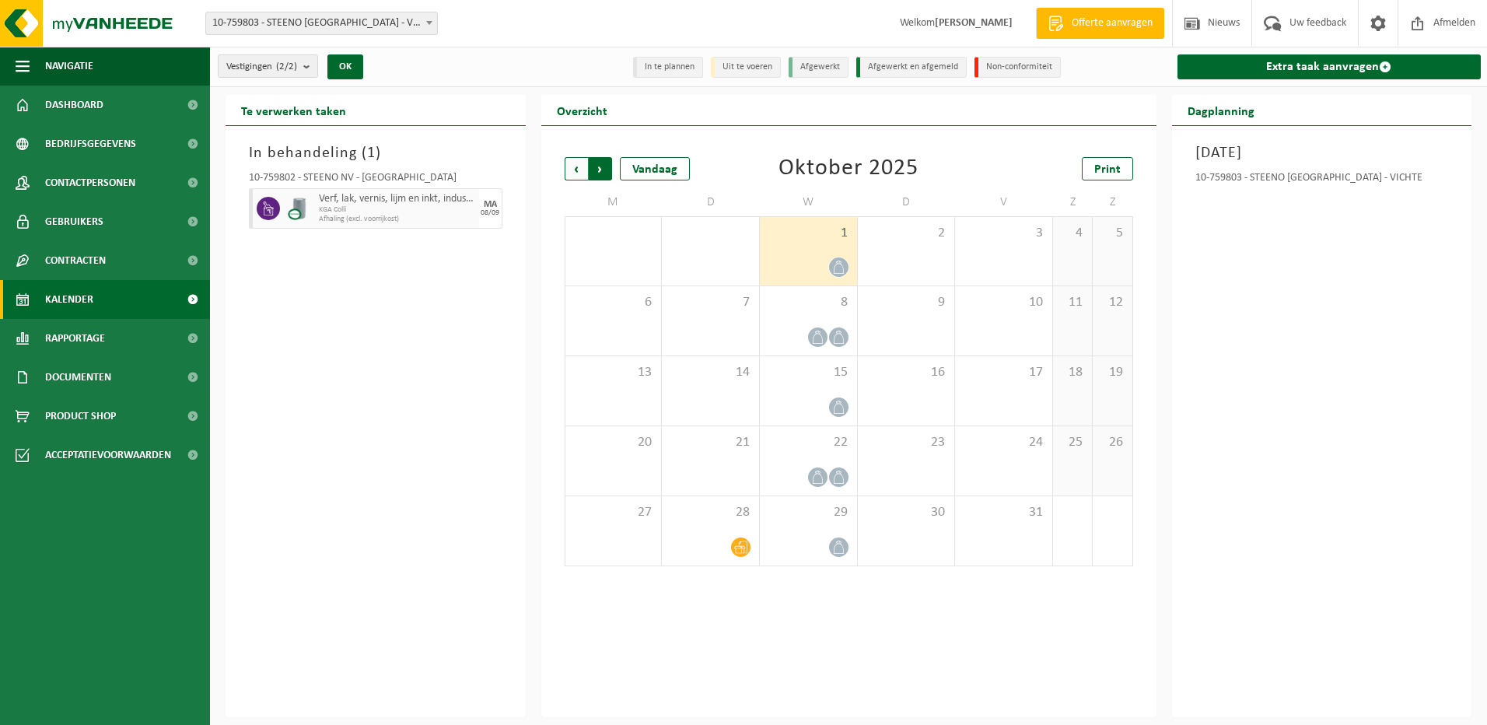
click at [582, 166] on span "Vorige" at bounding box center [575, 168] width 23 height 23
